Goal: Task Accomplishment & Management: Complete application form

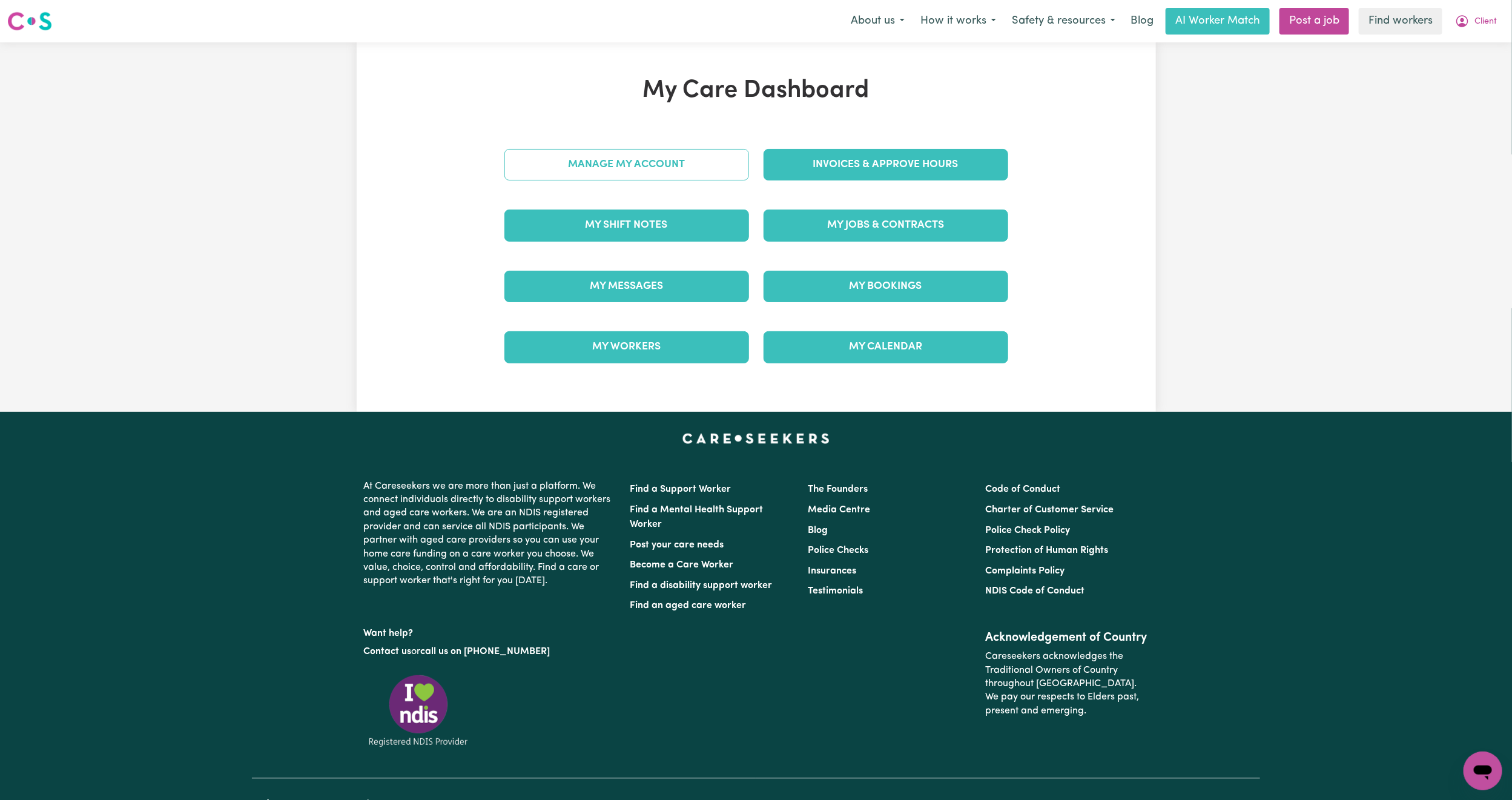
click at [700, 167] on link "Manage My Account" at bounding box center [626, 165] width 245 height 31
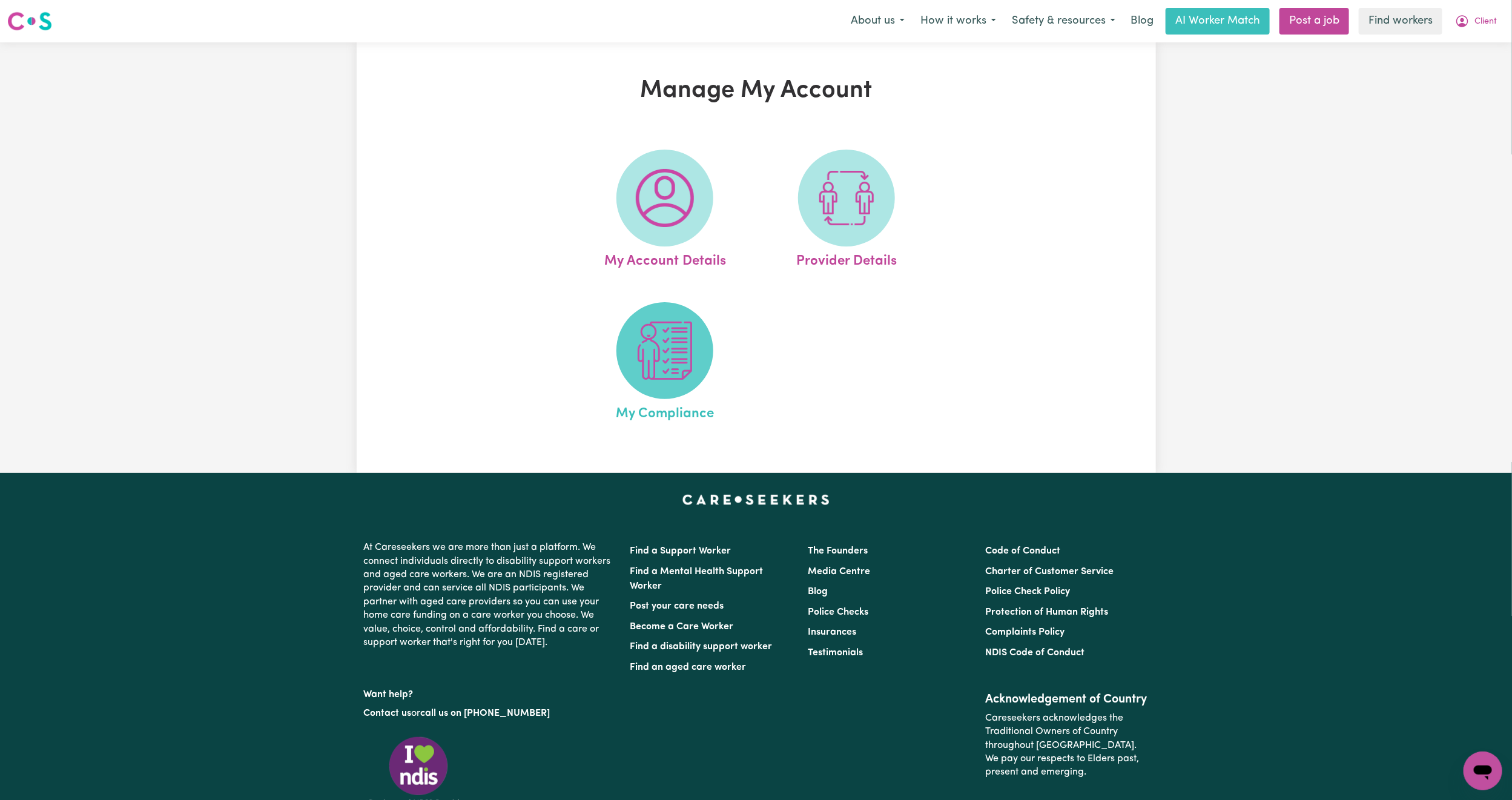
click at [694, 338] on span at bounding box center [664, 350] width 97 height 97
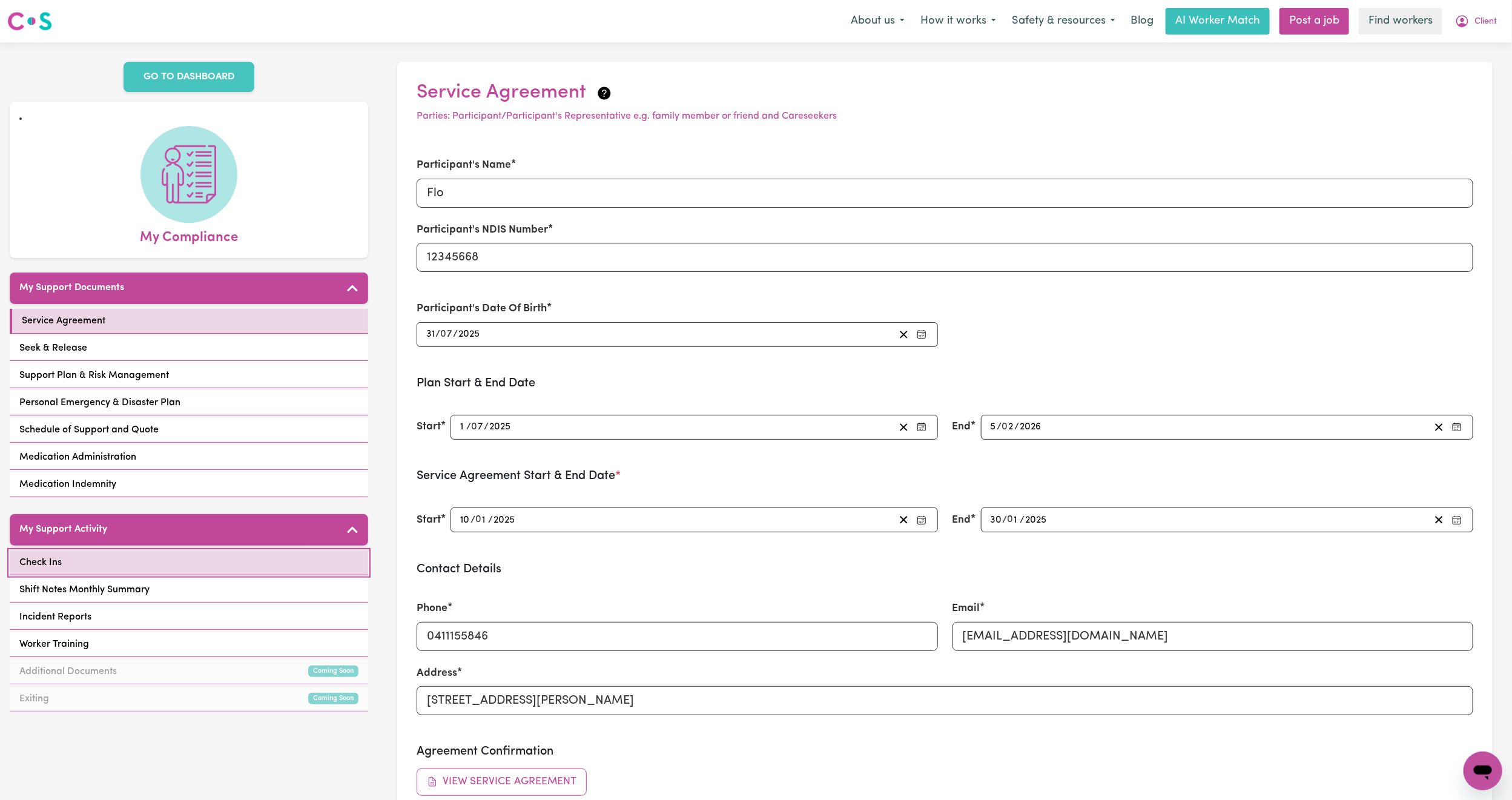
click at [150, 571] on link "Check Ins" at bounding box center [189, 563] width 358 height 25
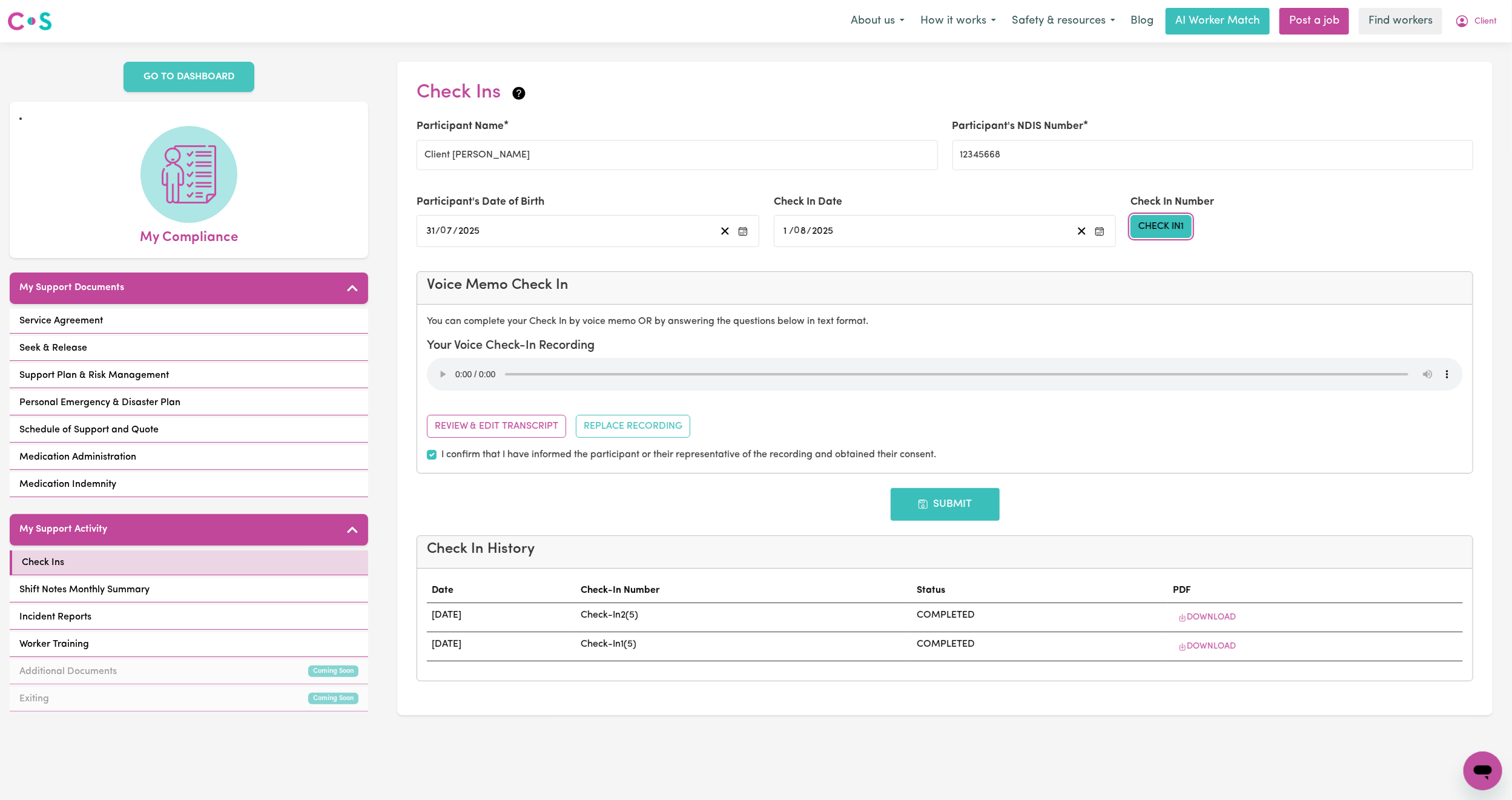
click at [1166, 224] on button "Check In 1" at bounding box center [1161, 226] width 61 height 23
click at [1181, 313] on link "Check In 3 - COMING_UP" at bounding box center [1194, 306] width 126 height 24
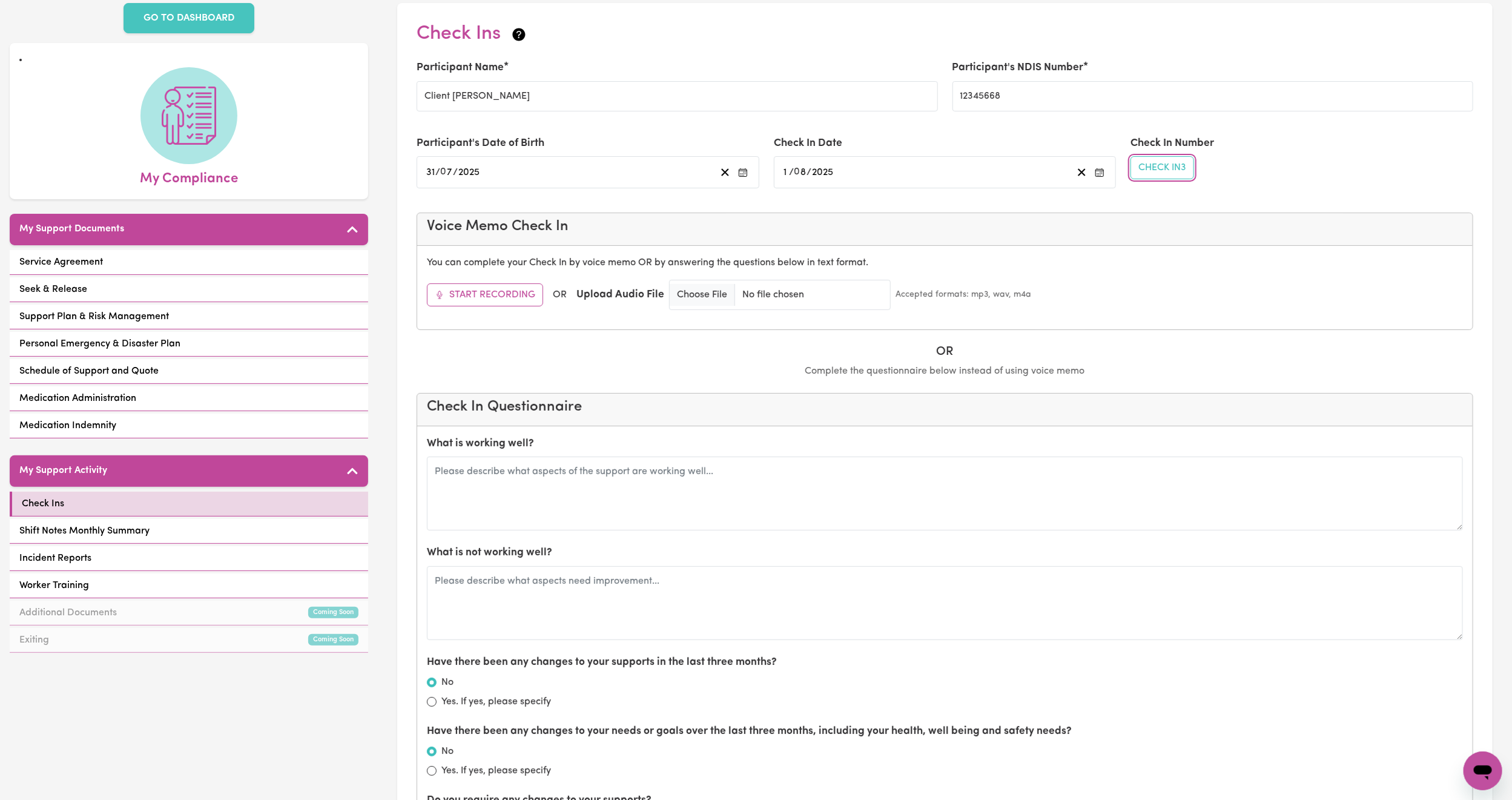
scroll to position [91, 0]
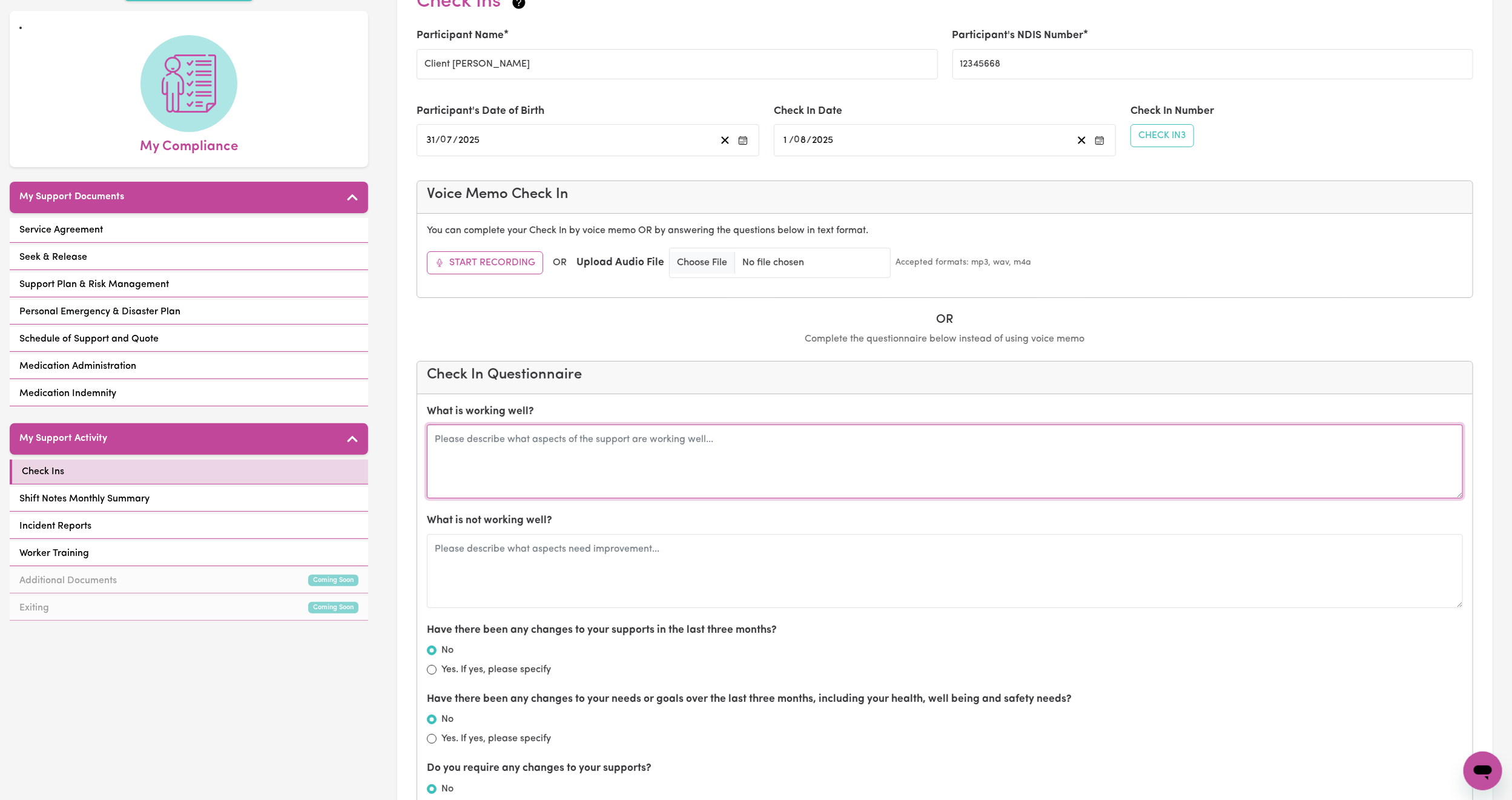
click at [678, 456] on textarea at bounding box center [945, 461] width 1036 height 74
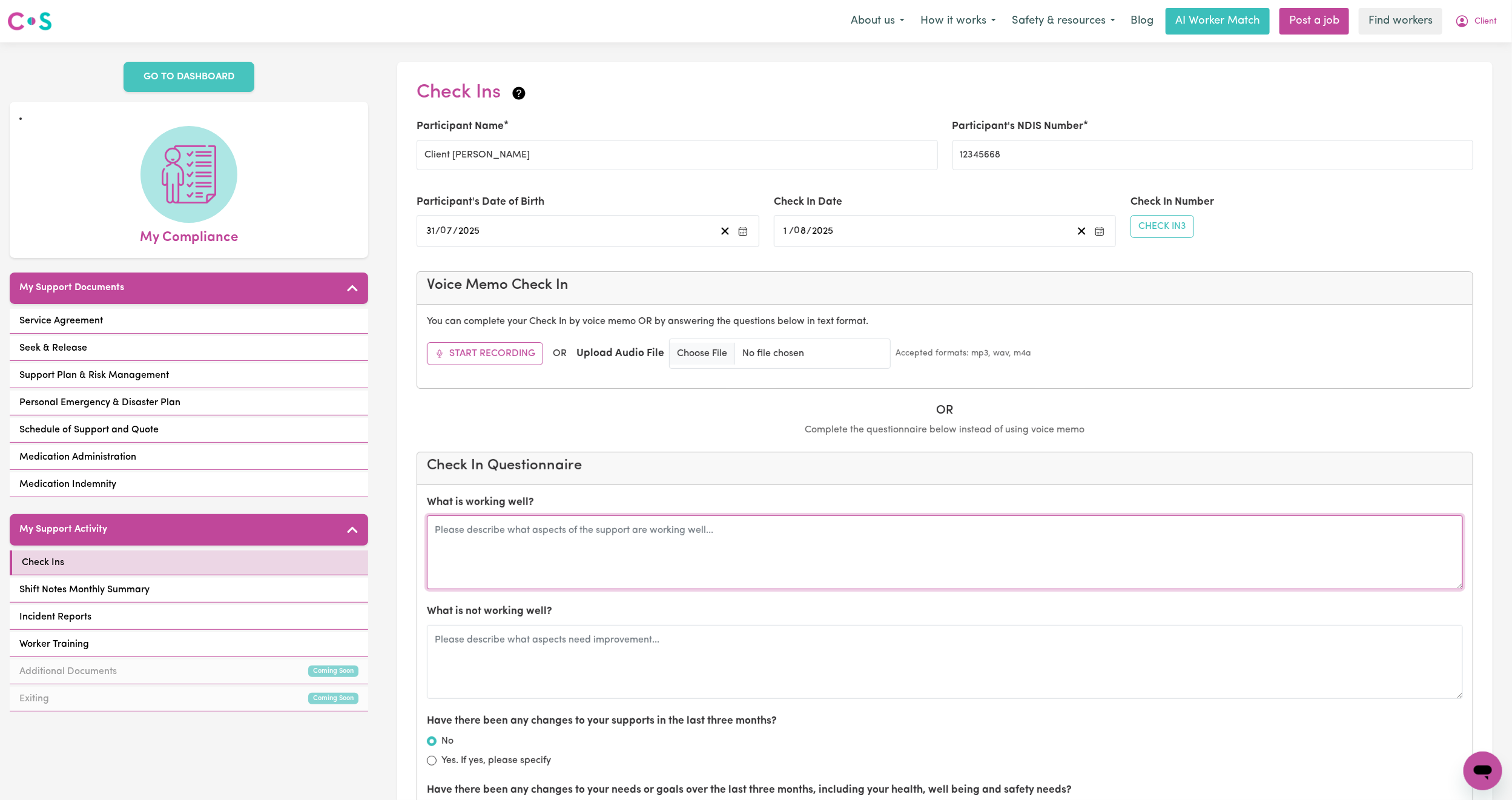
click at [578, 564] on textarea at bounding box center [945, 552] width 1036 height 74
type textarea "everything is working well"
click at [554, 525] on textarea "everything is working well" at bounding box center [945, 552] width 1036 height 74
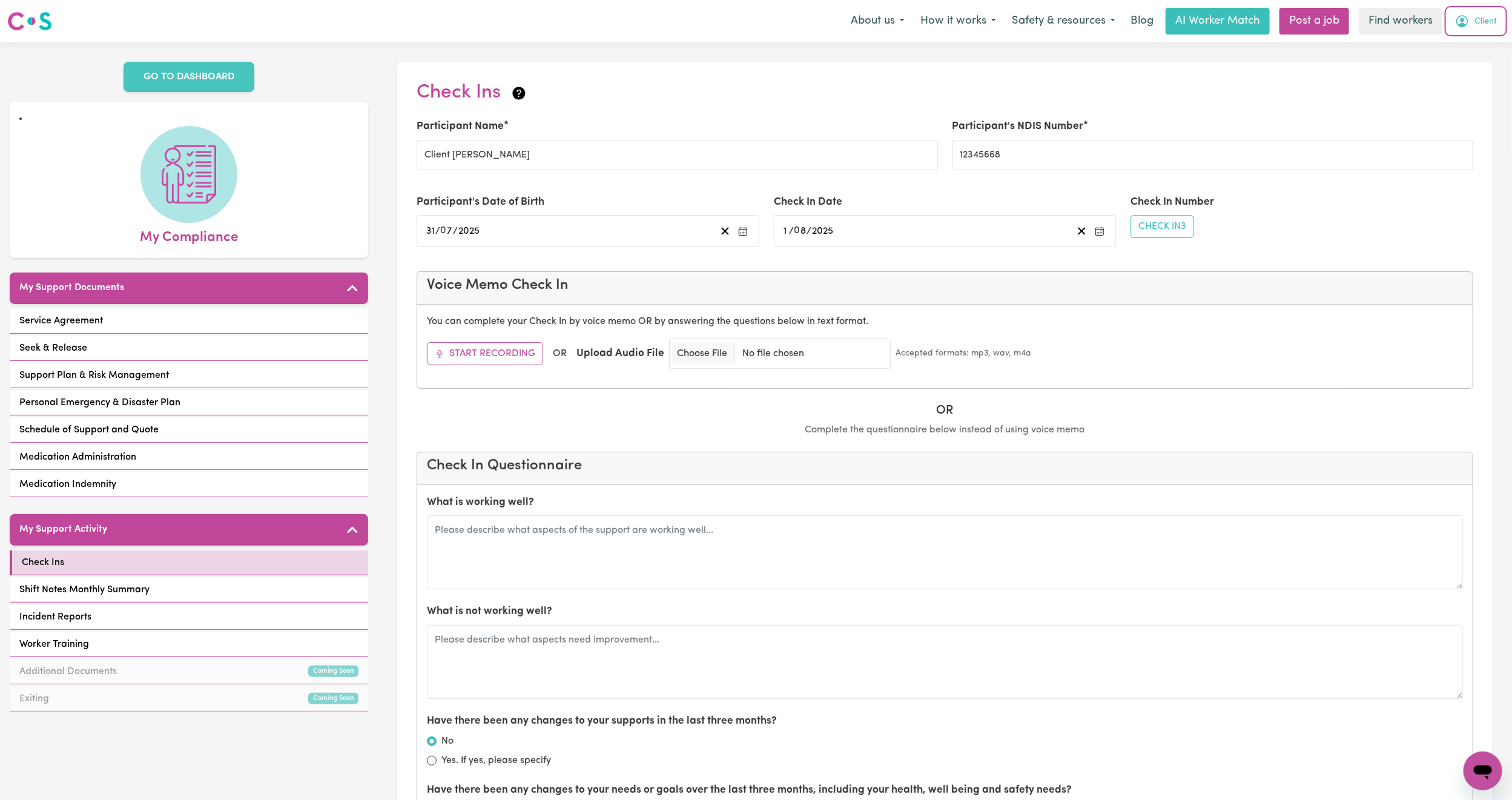
click at [1475, 24] on span "Client" at bounding box center [1486, 22] width 22 height 13
click at [1452, 64] on link "Logout" at bounding box center [1456, 70] width 96 height 23
